Goal: Information Seeking & Learning: Learn about a topic

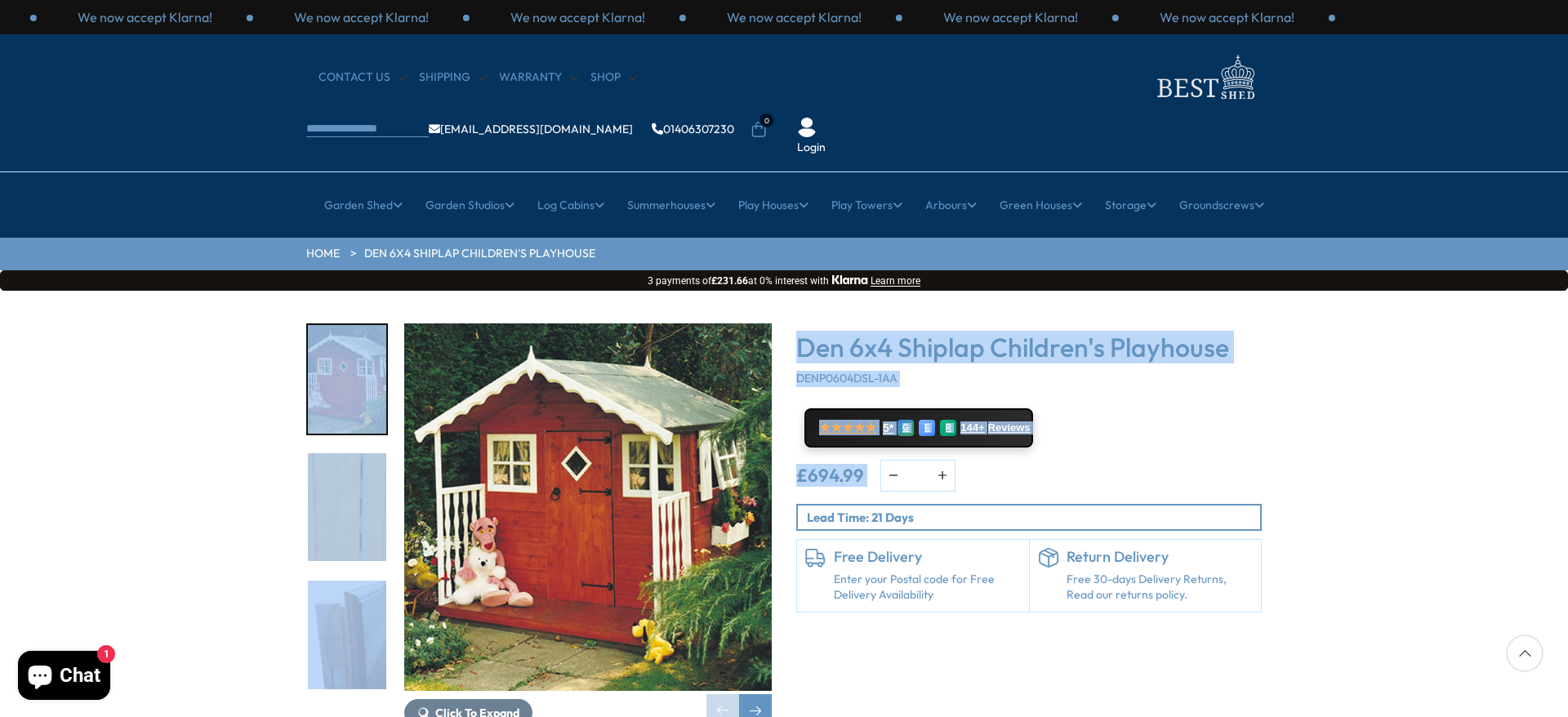
click at [522, 473] on img "1 / 19" at bounding box center [587, 506] width 367 height 367
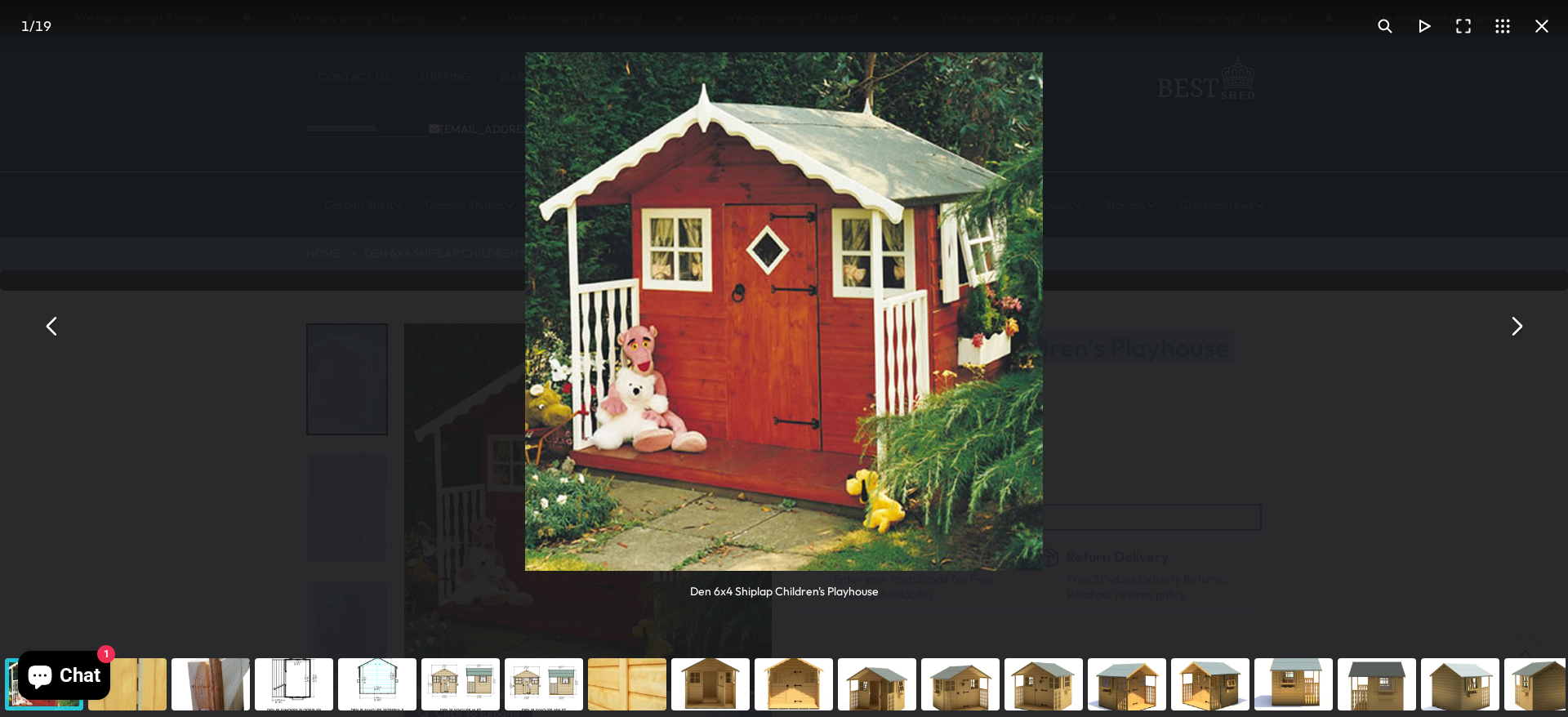
click at [209, 477] on div "You can close this modal content with the ESC key" at bounding box center [211, 684] width 83 height 65
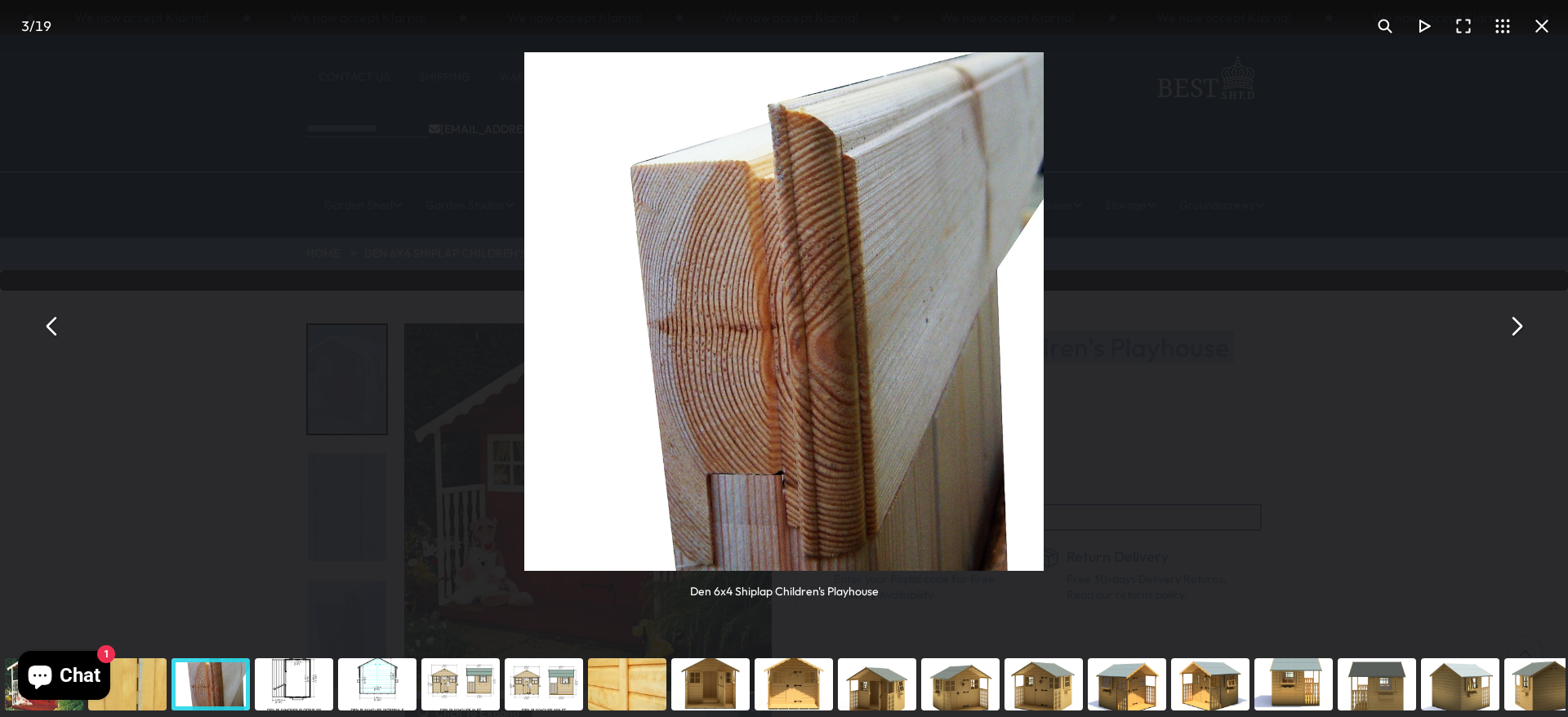
click at [292, 477] on div "You can close this modal content with the ESC key" at bounding box center [294, 684] width 83 height 65
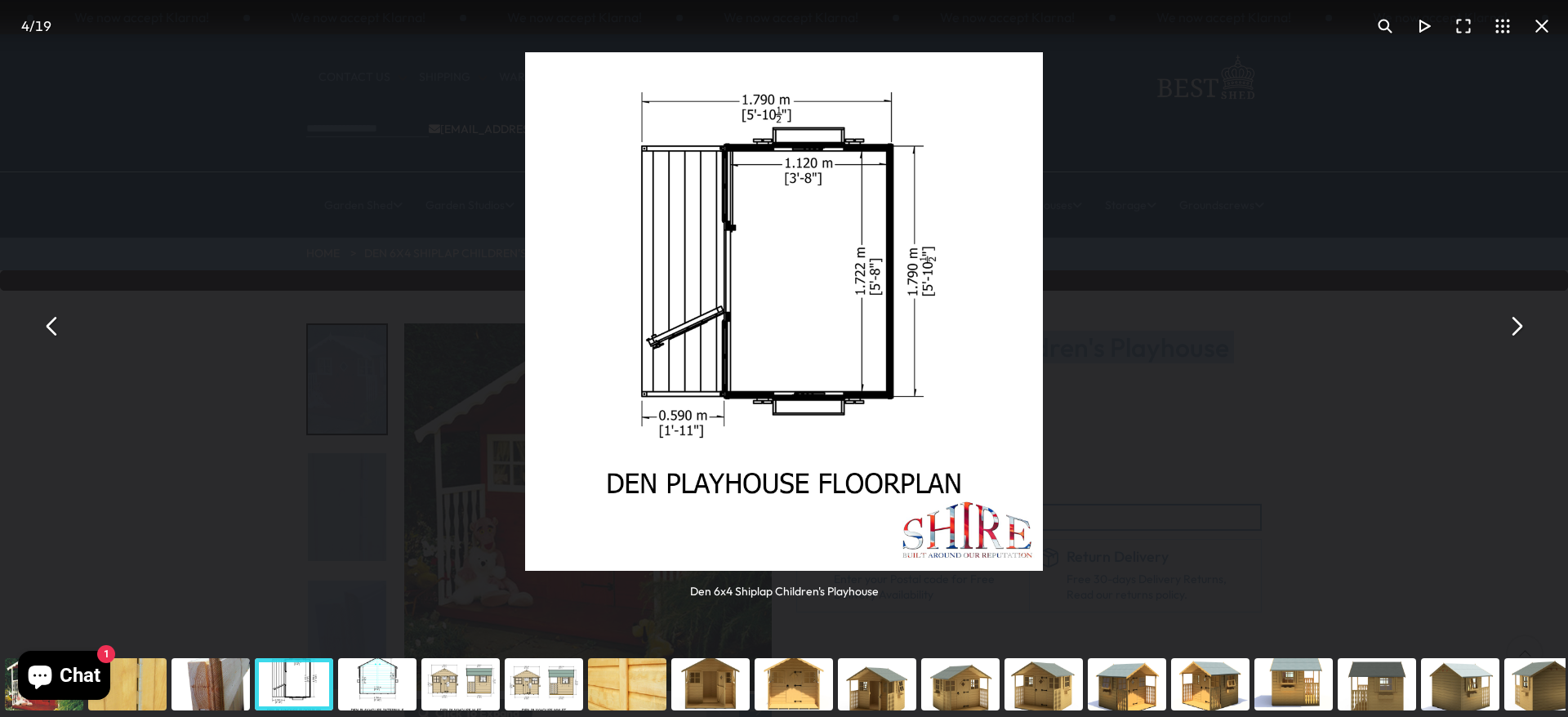
click at [374, 477] on div "You can close this modal content with the ESC key" at bounding box center [378, 684] width 83 height 65
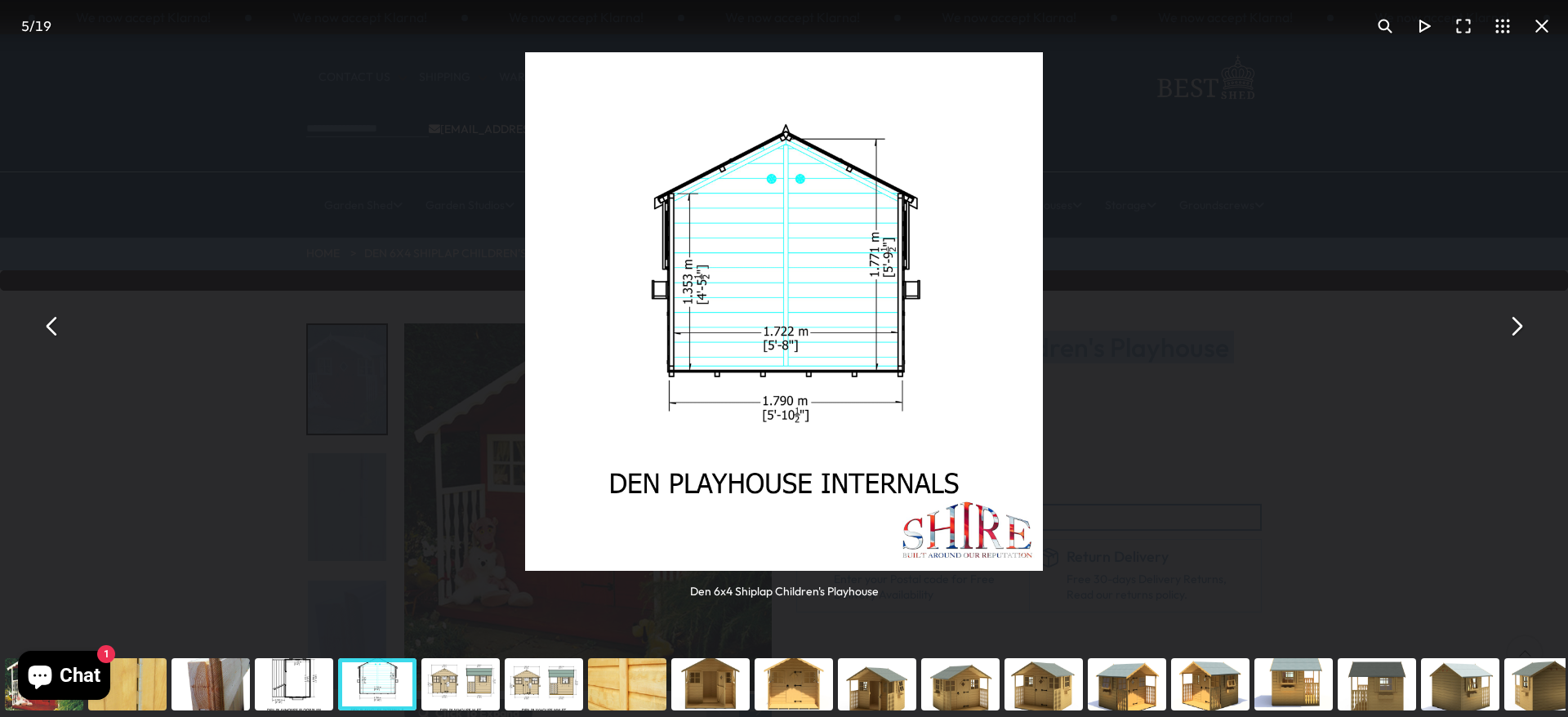
click at [454, 477] on div "You can close this modal content with the ESC key" at bounding box center [461, 684] width 83 height 65
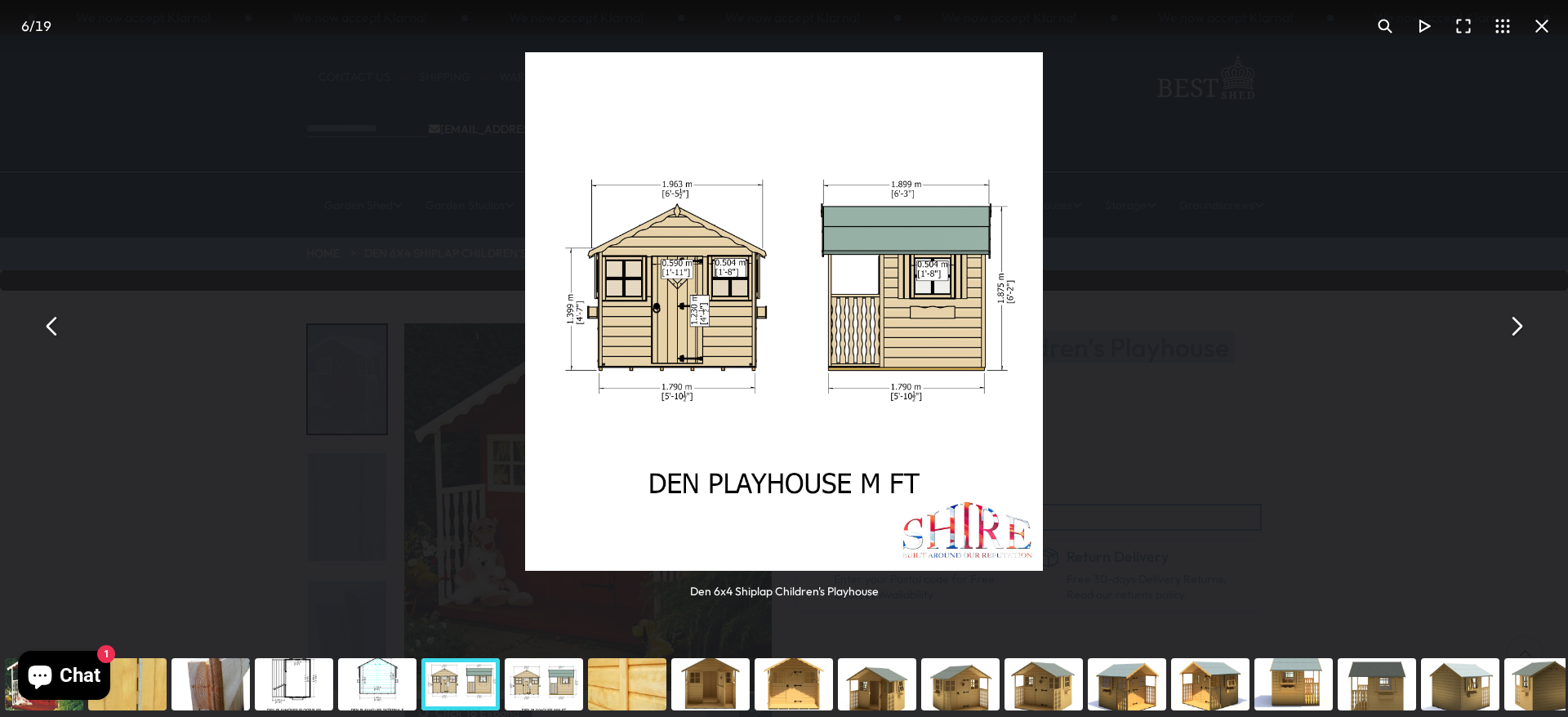
click at [564, 477] on div "You can close this modal content with the ESC key" at bounding box center [544, 684] width 83 height 65
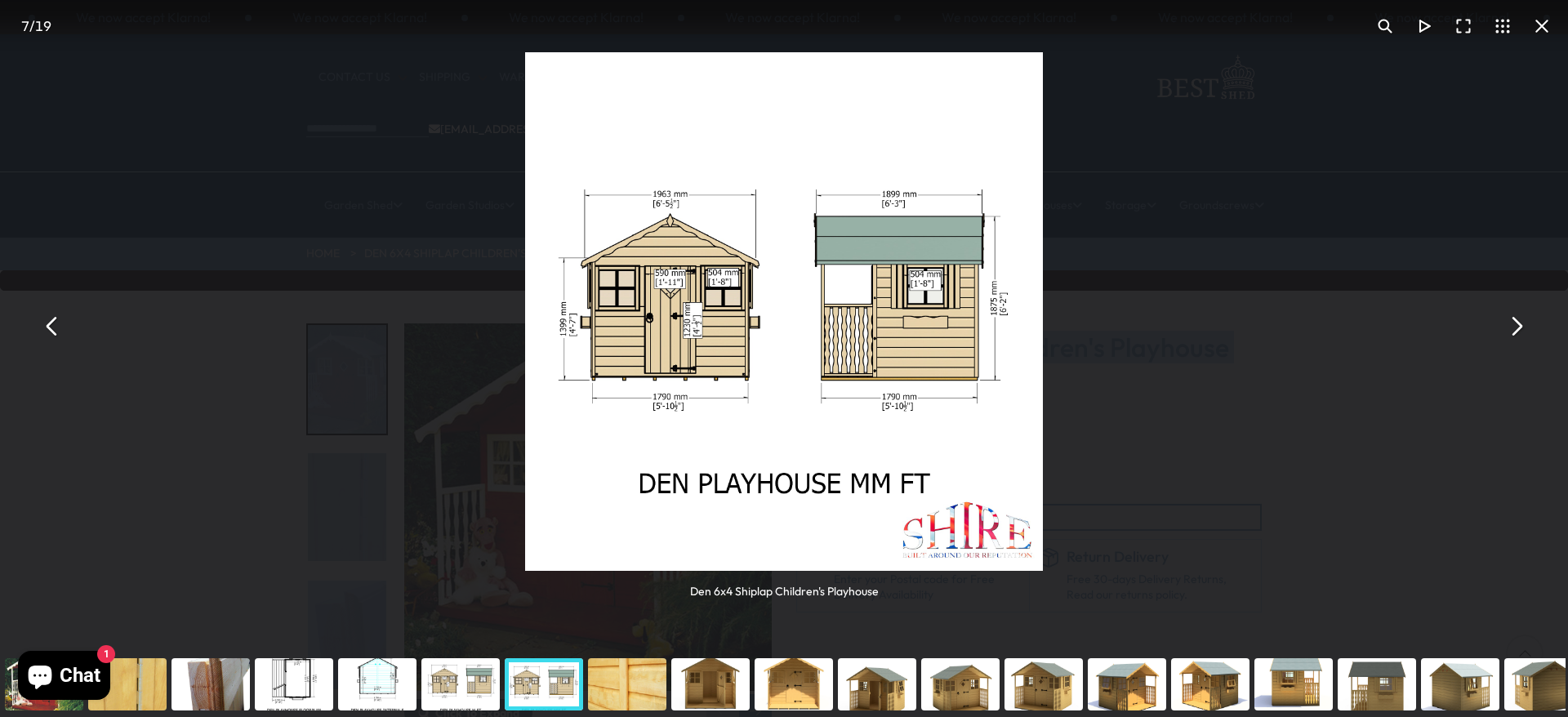
click at [620, 477] on div "You can close this modal content with the ESC key" at bounding box center [627, 684] width 83 height 65
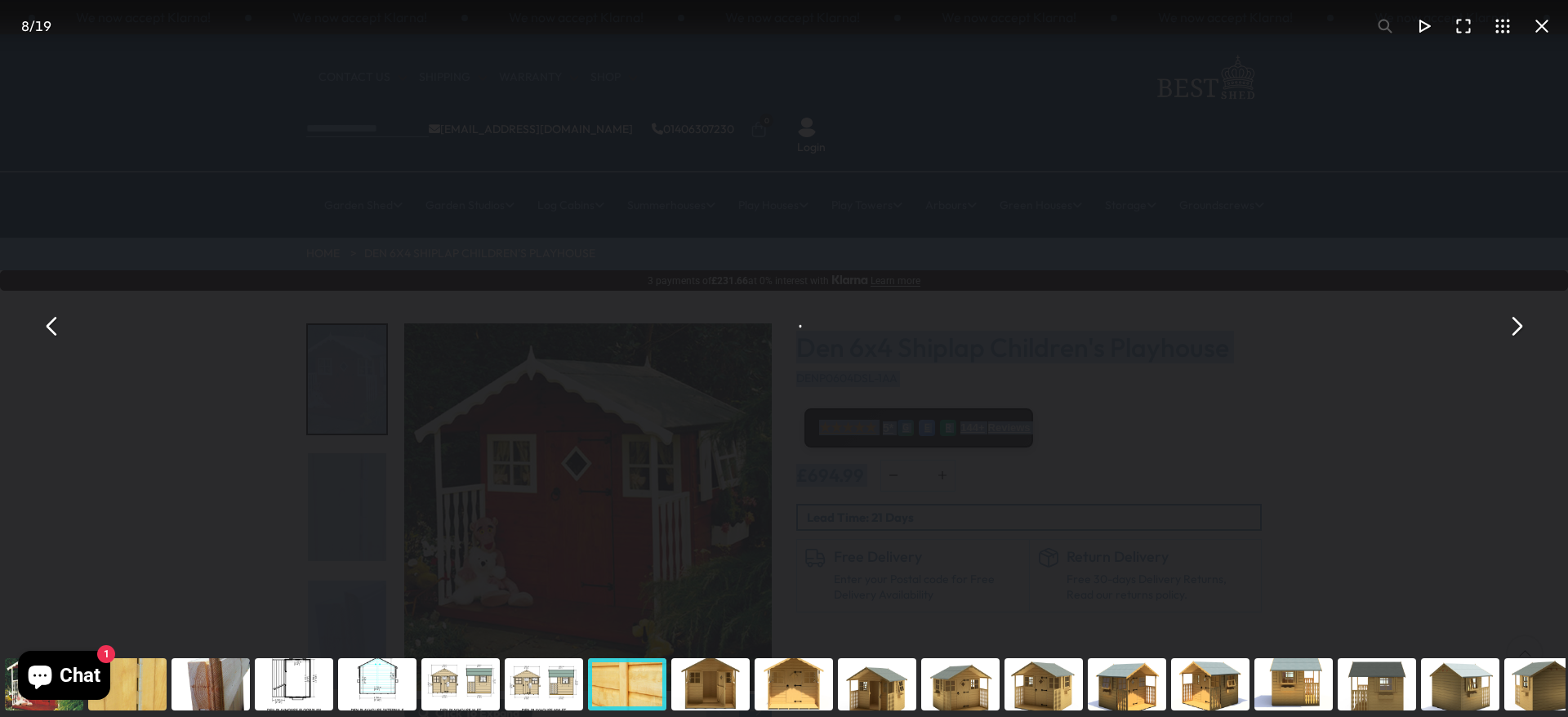
click at [692, 477] on div "You can close this modal content with the ESC key" at bounding box center [710, 684] width 83 height 65
click at [787, 477] on div "You can close this modal content with the ESC key" at bounding box center [794, 684] width 83 height 65
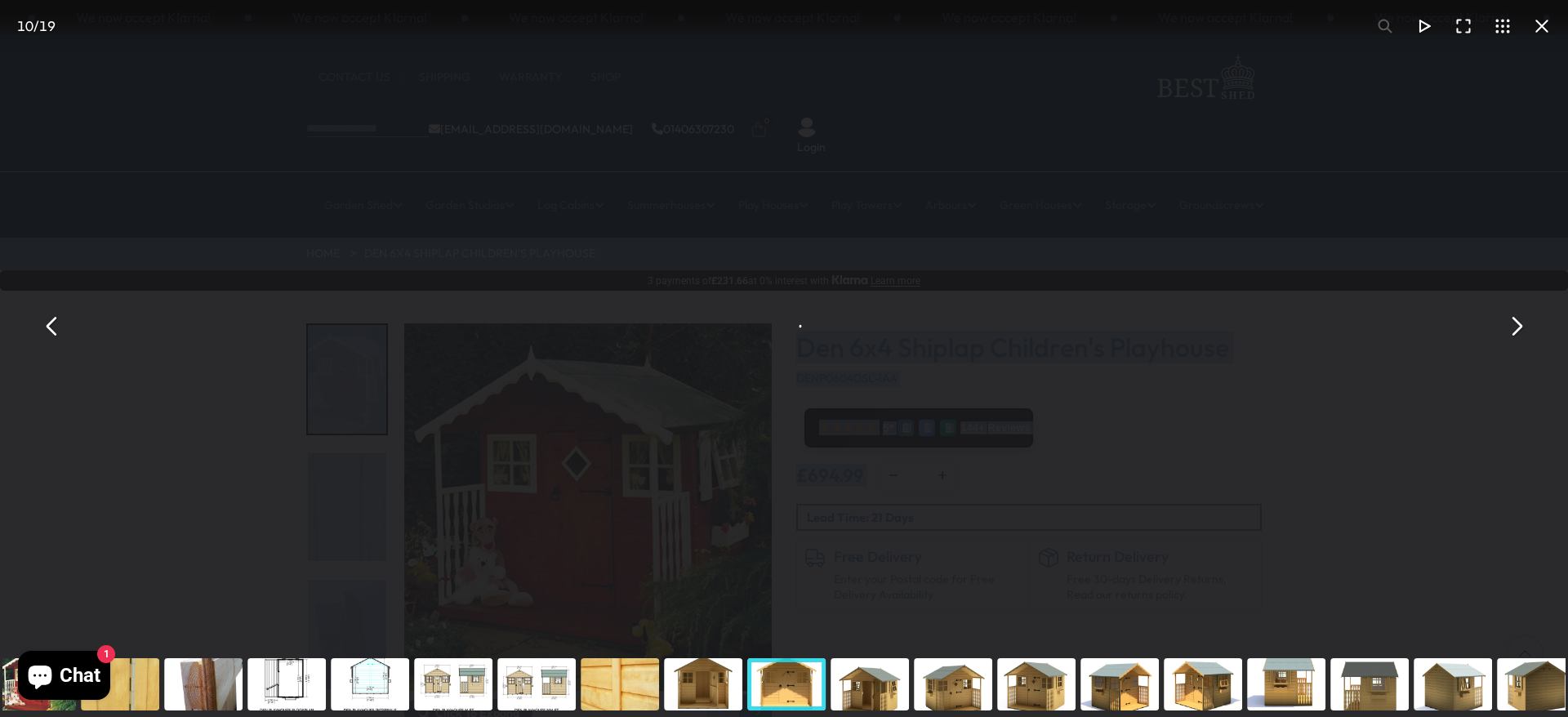
click at [876, 477] on div "You can close this modal content with the ESC key" at bounding box center [870, 684] width 83 height 65
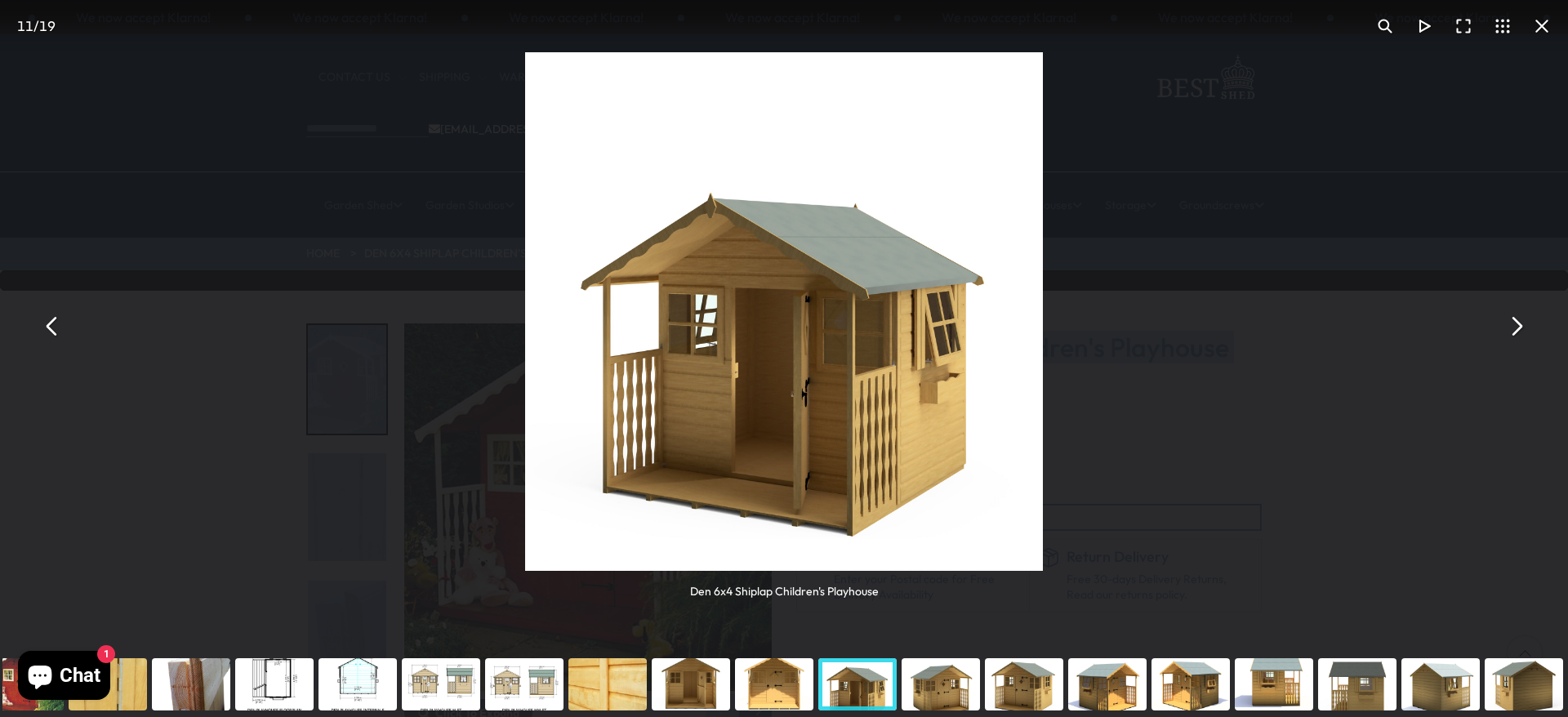
click at [961, 477] on div "You can close this modal content with the ESC key" at bounding box center [941, 684] width 83 height 65
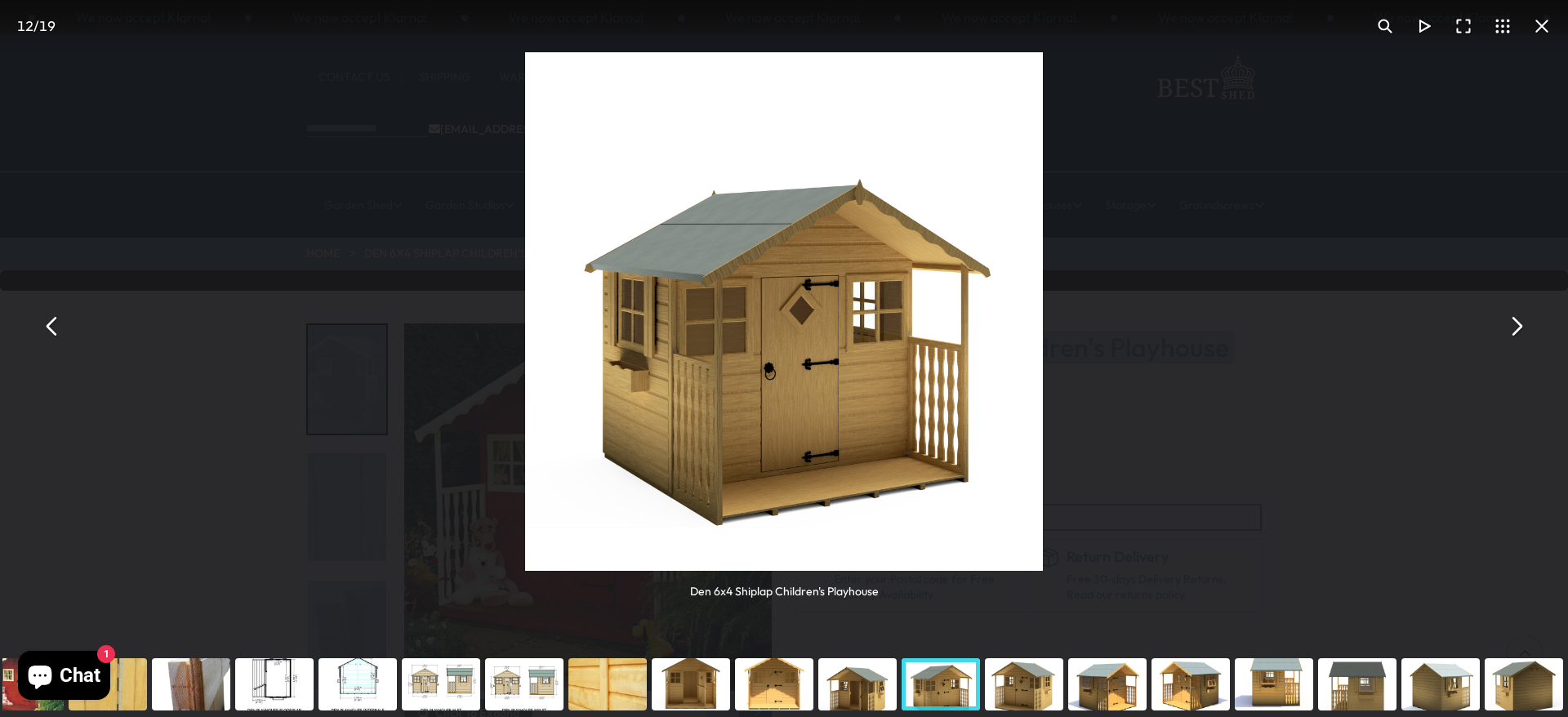
click at [1023, 477] on div "You can close this modal content with the ESC key" at bounding box center [1024, 684] width 83 height 65
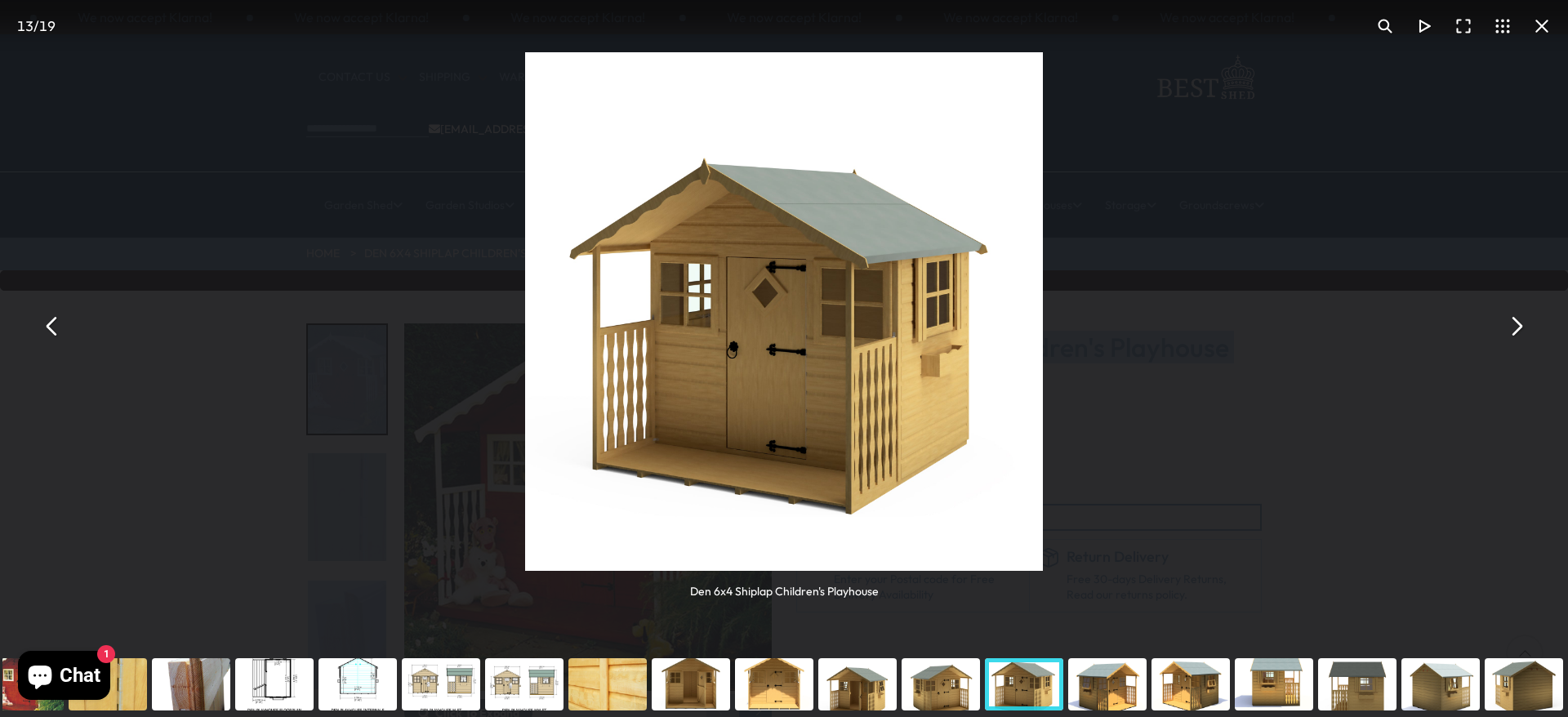
click at [1044, 477] on div "You can close this modal content with the ESC key" at bounding box center [1108, 684] width 83 height 65
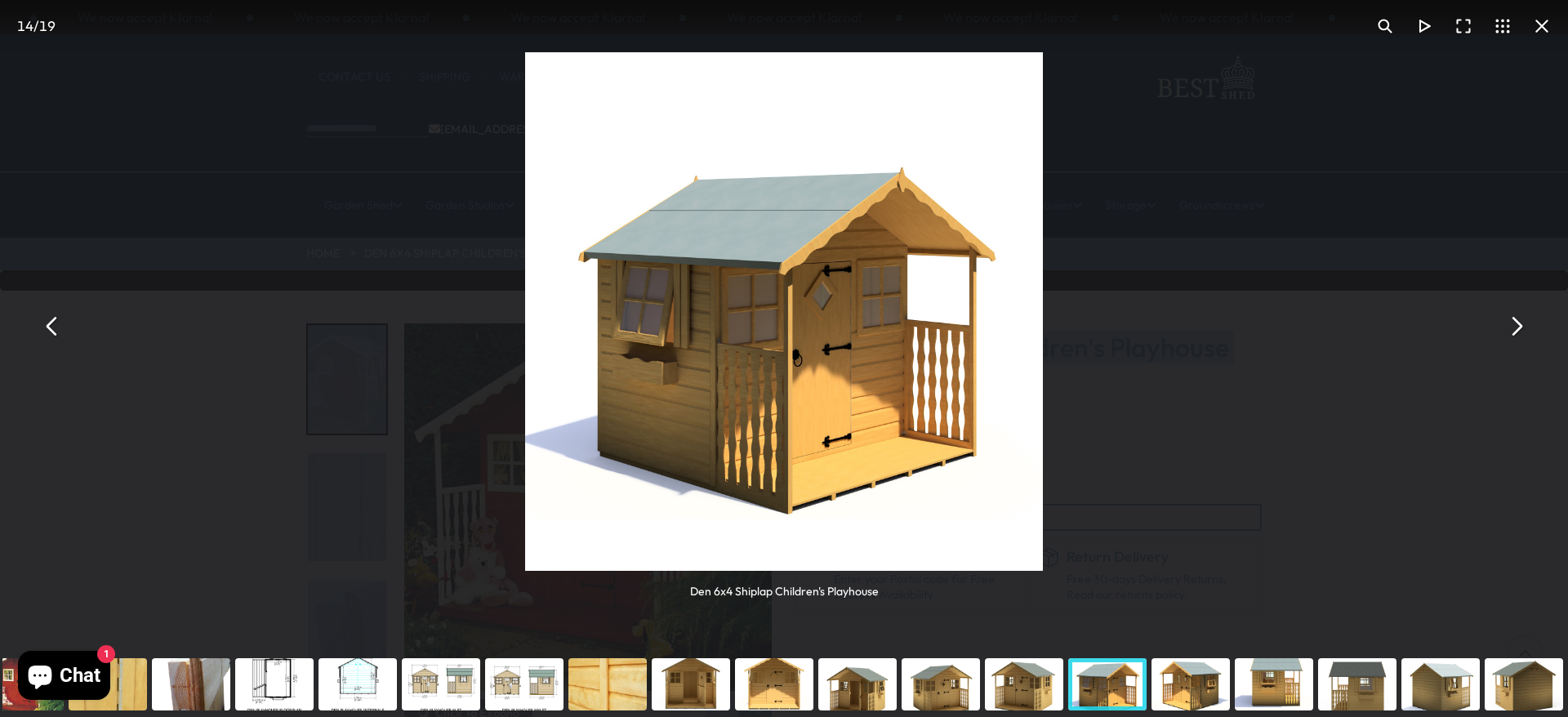
click at [1044, 477] on div "You can close this modal content with the ESC key" at bounding box center [1190, 684] width 83 height 65
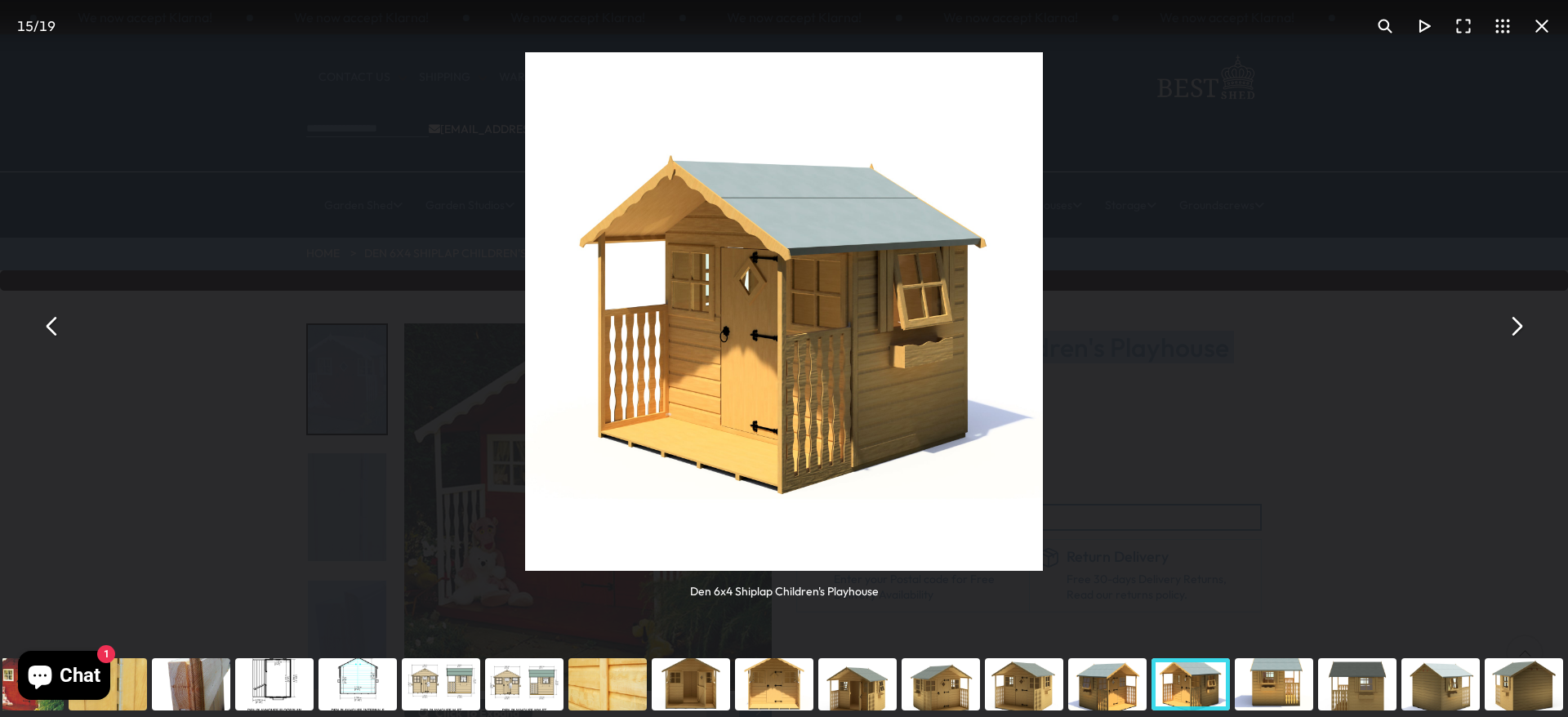
click at [1044, 477] on div "You can close this modal content with the ESC key" at bounding box center [1274, 684] width 83 height 65
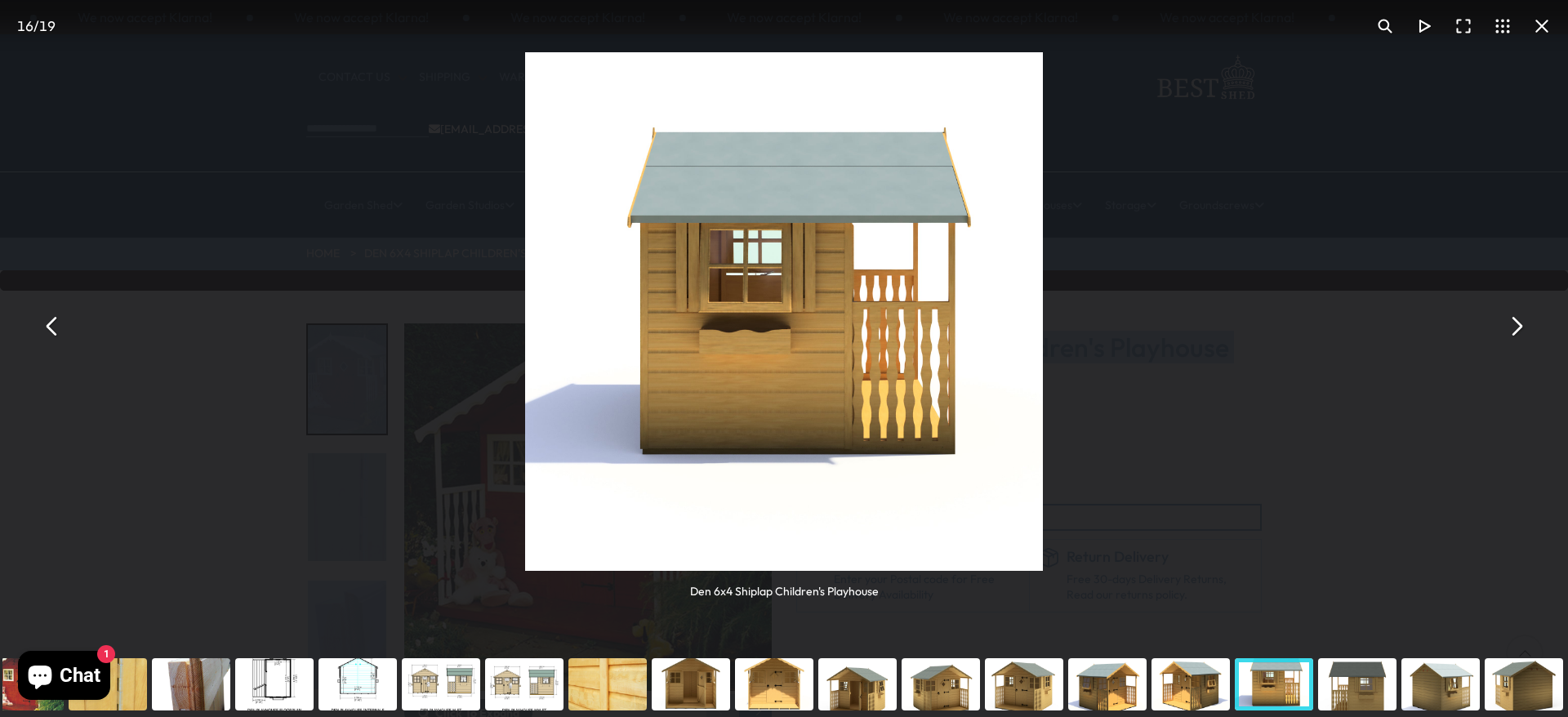
click at [1044, 477] on div "You can close this modal content with the ESC key" at bounding box center [1357, 684] width 83 height 65
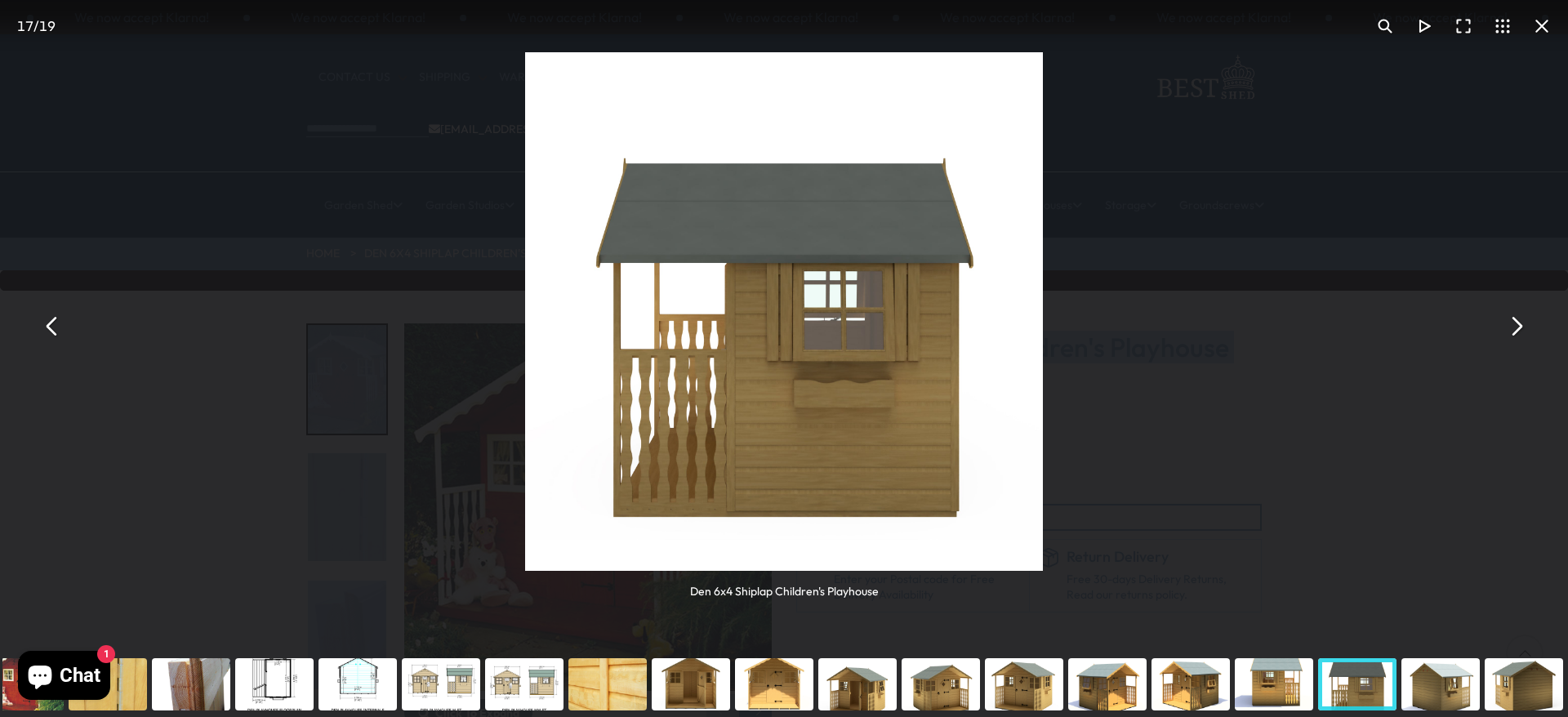
click at [1044, 477] on div "You can close this modal content with the ESC key" at bounding box center [1441, 684] width 83 height 65
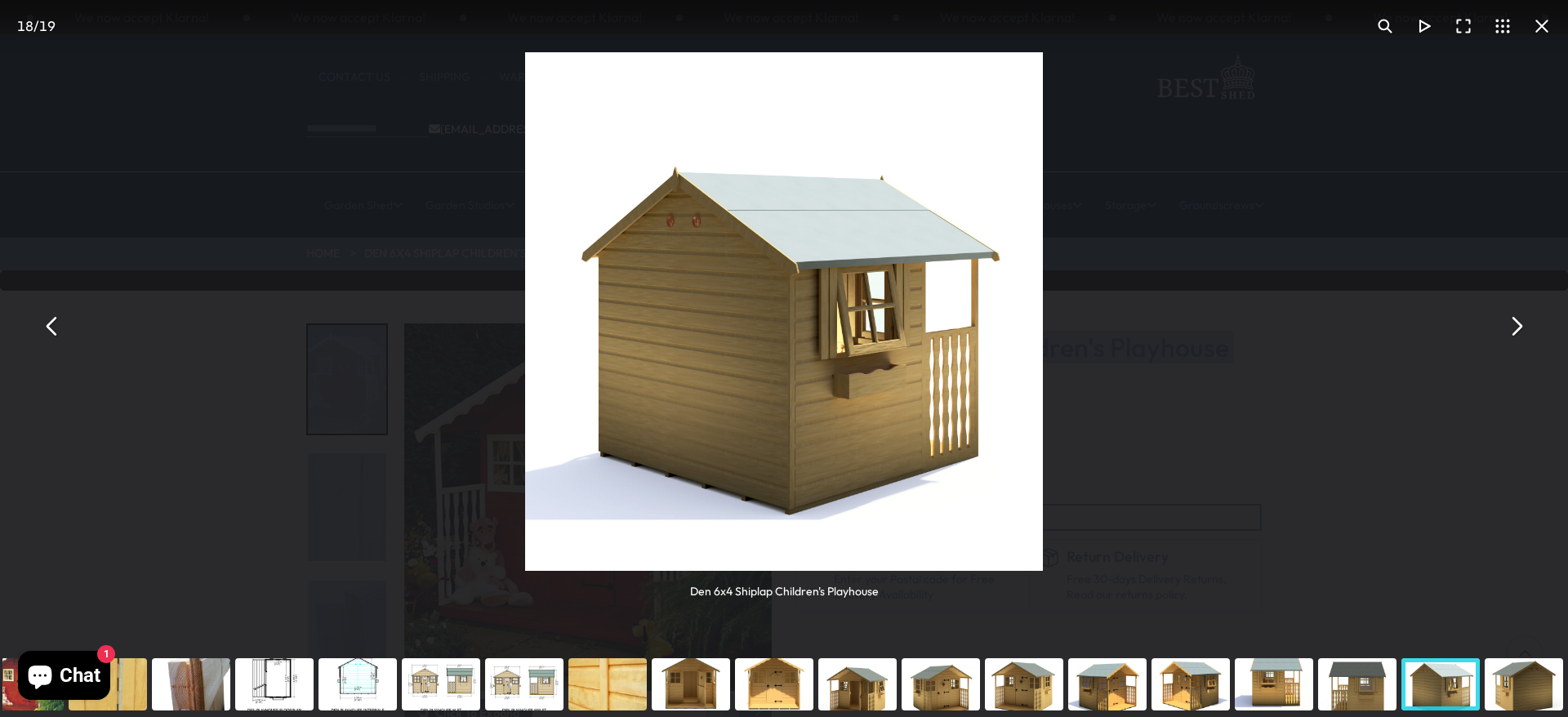
click at [1044, 477] on div "You can close this modal content with the ESC key" at bounding box center [1524, 684] width 83 height 65
